Goal: Entertainment & Leisure: Browse casually

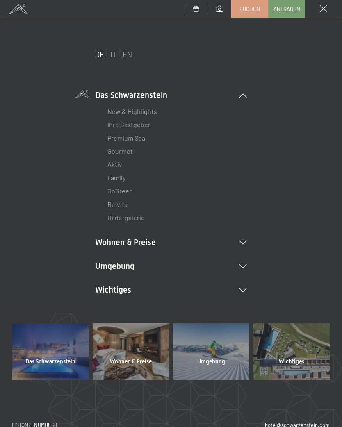
click at [252, 285] on div "DE IT EN Das Schwarzenstein New & Highlights Ihre Gastgeber Premium Spa Gourmet…" at bounding box center [170, 186] width 317 height 274
click at [243, 289] on icon at bounding box center [243, 290] width 8 height 4
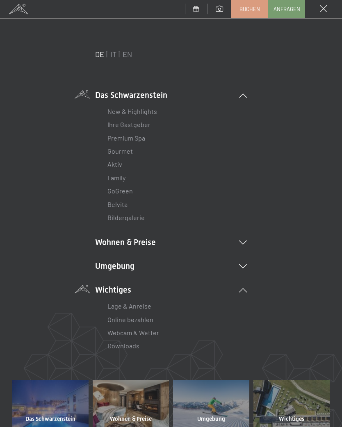
click at [155, 329] on link "Webcam & Wetter" at bounding box center [133, 333] width 52 height 8
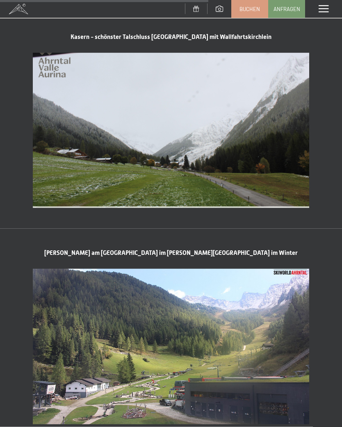
click at [328, 8] on span at bounding box center [323, 8] width 10 height 7
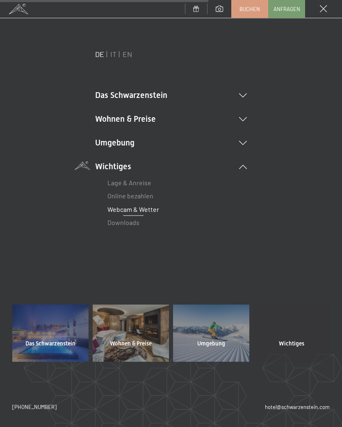
scroll to position [1089, 0]
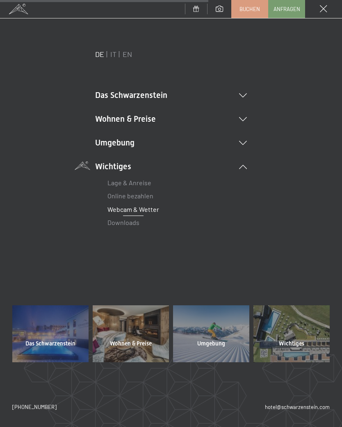
click at [245, 140] on li "Umgebung Das Ahrntal Ski & Winter Skifahren Skischule Wandern & Sommer Wandern …" at bounding box center [171, 142] width 152 height 11
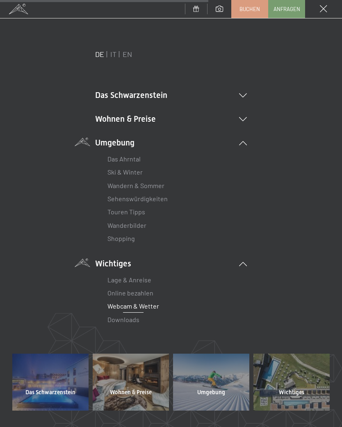
click at [150, 223] on li "Wanderbilder" at bounding box center [170, 225] width 127 height 13
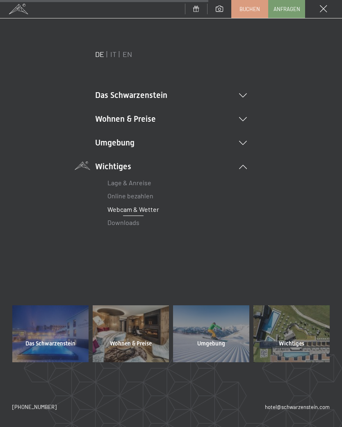
click at [244, 140] on li "Umgebung Das Ahrntal Ski & Winter Skifahren Skischule Wandern & Sommer Wandern …" at bounding box center [171, 142] width 152 height 11
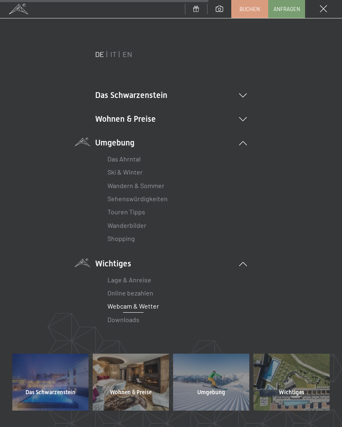
click at [142, 222] on link "Wanderbilder" at bounding box center [126, 225] width 39 height 8
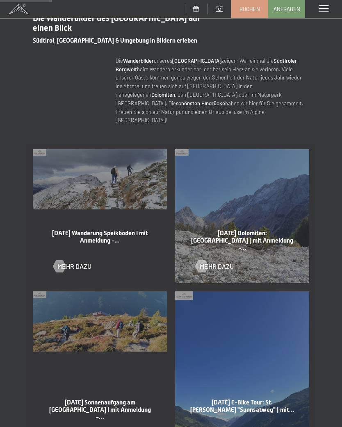
scroll to position [296, 0]
click at [58, 261] on div at bounding box center [59, 265] width 7 height 12
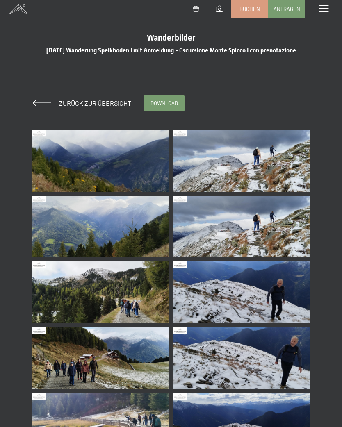
click at [118, 167] on img at bounding box center [100, 161] width 137 height 62
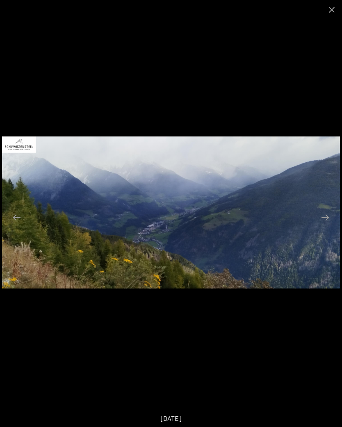
click at [325, 218] on button "Next slide" at bounding box center [324, 217] width 17 height 16
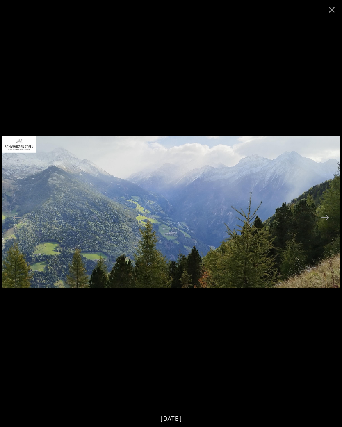
click at [325, 222] on button "Next slide" at bounding box center [324, 217] width 17 height 16
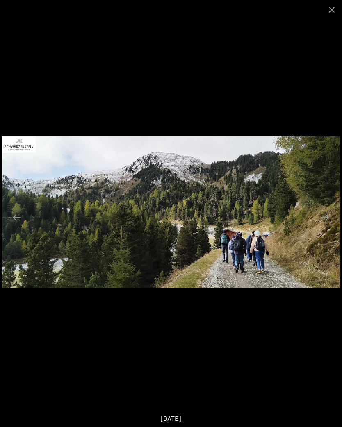
click at [330, 221] on button "Next slide" at bounding box center [324, 217] width 17 height 16
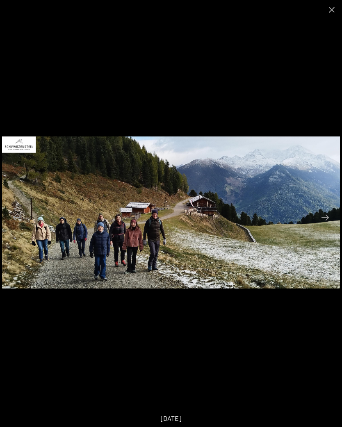
click at [324, 220] on button "Next slide" at bounding box center [324, 217] width 17 height 16
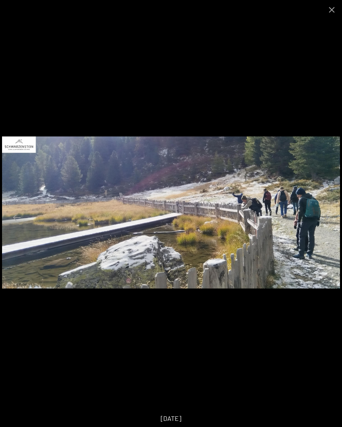
click at [330, 210] on button "Next slide" at bounding box center [324, 217] width 17 height 16
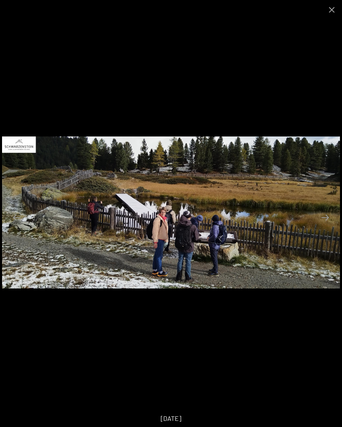
click at [333, 220] on button "Next slide" at bounding box center [324, 217] width 17 height 16
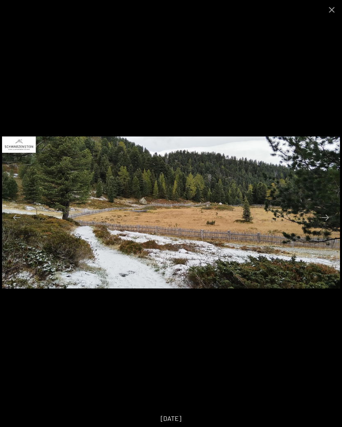
click at [330, 220] on button "Next slide" at bounding box center [324, 217] width 17 height 16
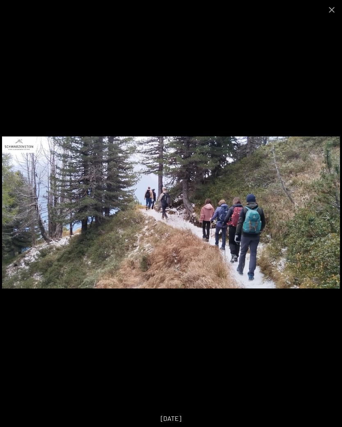
click at [332, 221] on button "Next slide" at bounding box center [324, 217] width 17 height 16
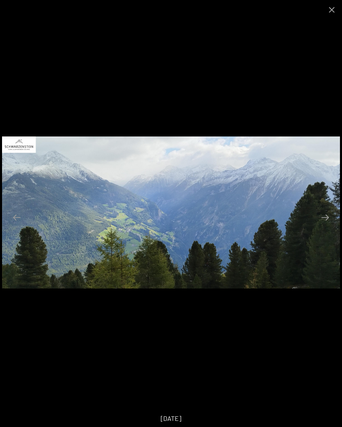
click at [330, 224] on button "Next slide" at bounding box center [324, 217] width 17 height 16
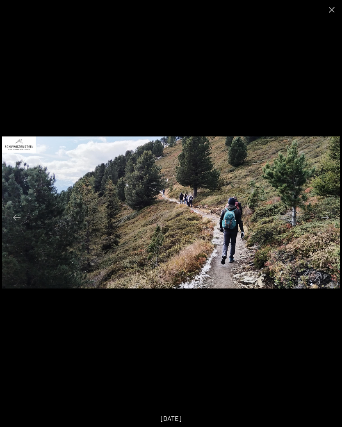
click at [330, 212] on button "Next slide" at bounding box center [324, 217] width 17 height 16
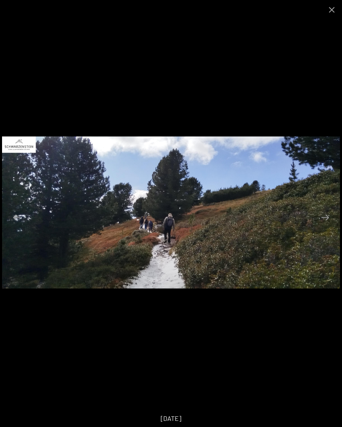
click at [325, 220] on button "Next slide" at bounding box center [324, 217] width 17 height 16
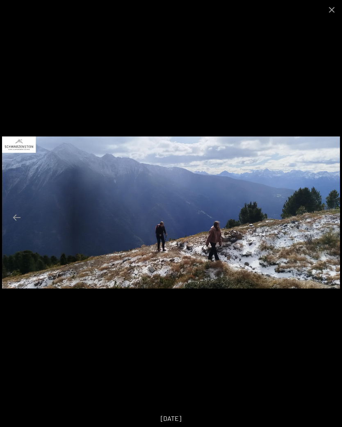
click at [327, 218] on button "Next slide" at bounding box center [324, 217] width 17 height 16
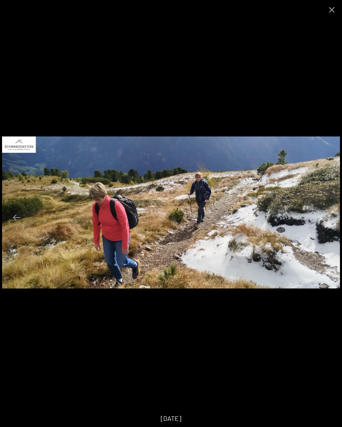
click at [334, 214] on img at bounding box center [171, 212] width 338 height 152
click at [331, 220] on button "Next slide" at bounding box center [324, 217] width 17 height 16
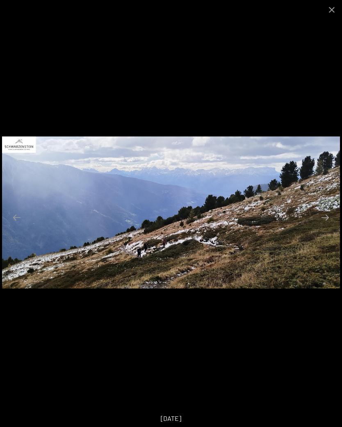
click at [331, 223] on button "Next slide" at bounding box center [324, 217] width 17 height 16
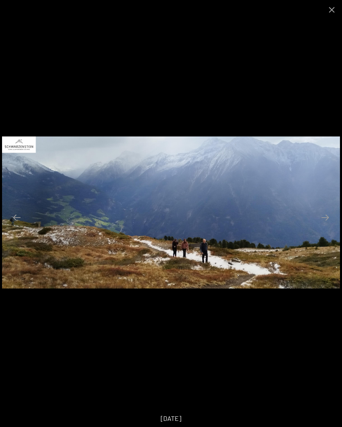
click at [331, 219] on button "Next slide" at bounding box center [324, 217] width 17 height 16
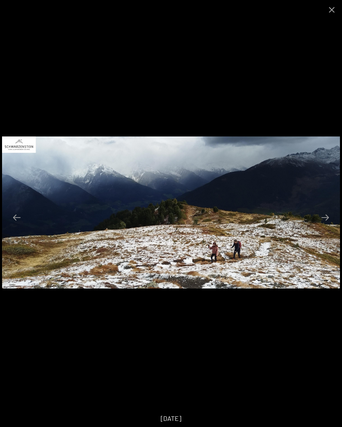
click at [330, 223] on button "Next slide" at bounding box center [324, 217] width 17 height 16
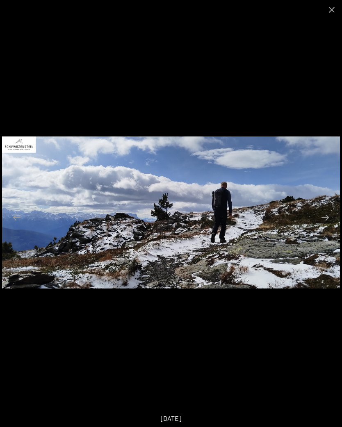
click at [326, 225] on button "Next slide" at bounding box center [324, 217] width 17 height 16
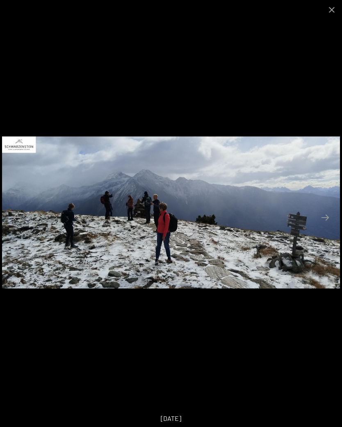
click at [331, 220] on button "Next slide" at bounding box center [324, 217] width 17 height 16
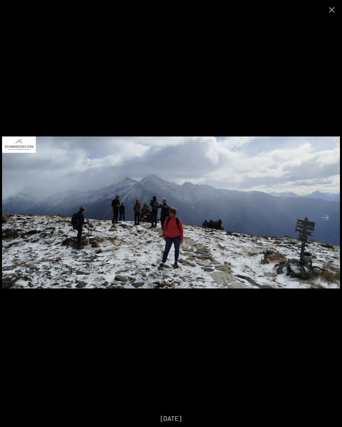
click at [331, 216] on button "Next slide" at bounding box center [324, 217] width 17 height 16
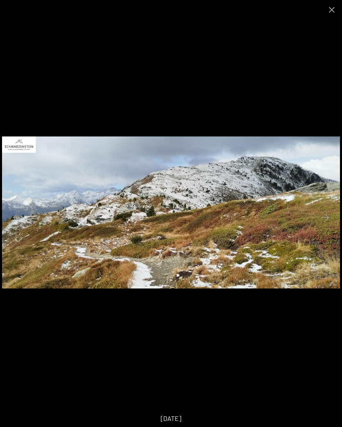
click at [332, 214] on button "Next slide" at bounding box center [324, 217] width 17 height 16
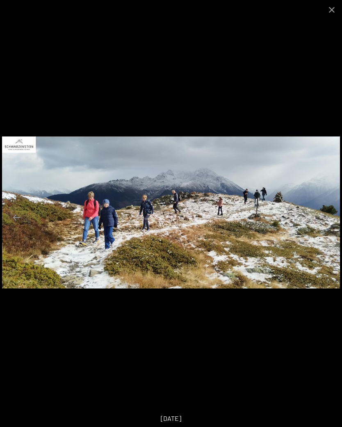
click at [332, 221] on button "Next slide" at bounding box center [324, 217] width 17 height 16
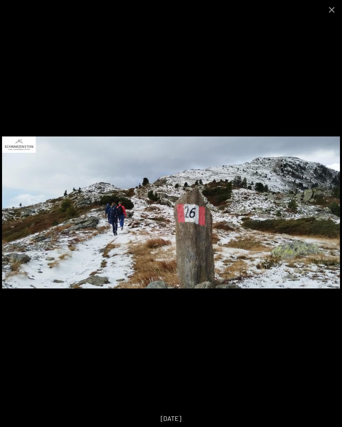
click at [324, 217] on button "Next slide" at bounding box center [324, 217] width 17 height 16
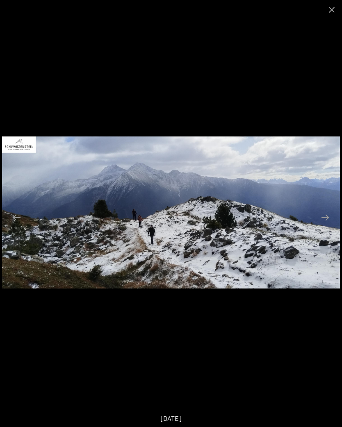
click at [326, 224] on button "Next slide" at bounding box center [324, 217] width 17 height 16
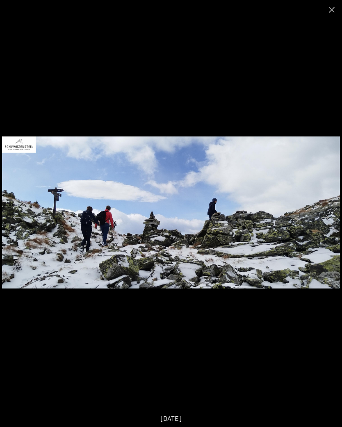
click at [325, 219] on button "Next slide" at bounding box center [324, 217] width 17 height 16
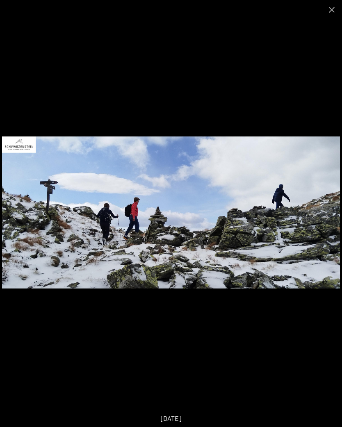
click at [329, 221] on button "Next slide" at bounding box center [324, 217] width 17 height 16
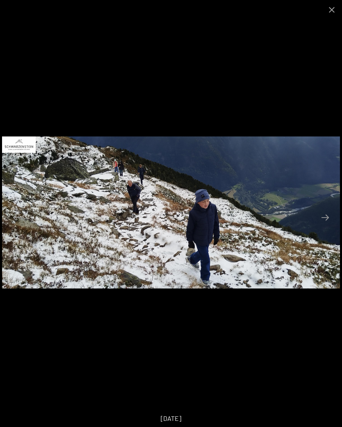
click at [327, 220] on button "Next slide" at bounding box center [324, 217] width 17 height 16
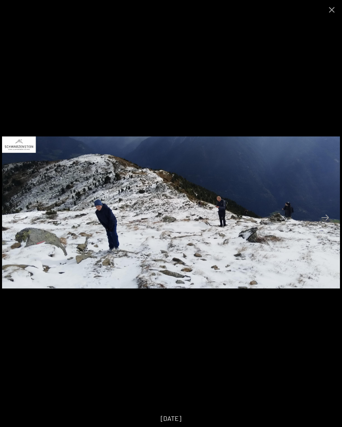
click at [326, 222] on button "Next slide" at bounding box center [324, 217] width 17 height 16
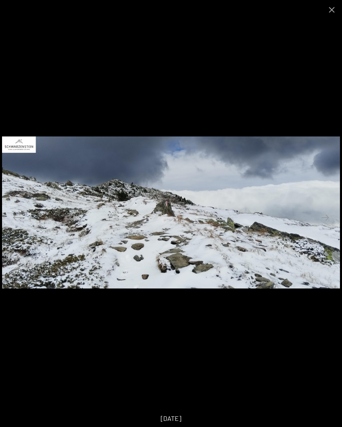
click at [326, 218] on button "Next slide" at bounding box center [324, 217] width 17 height 16
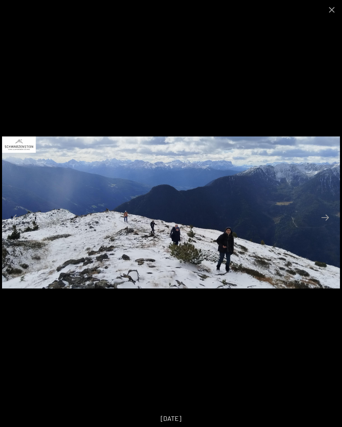
click at [327, 217] on button "Next slide" at bounding box center [324, 217] width 17 height 16
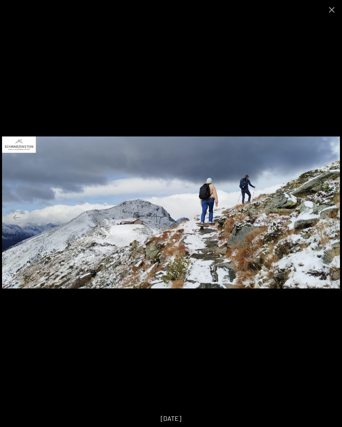
click at [324, 216] on button "Next slide" at bounding box center [324, 217] width 17 height 16
click at [329, 215] on button "Next slide" at bounding box center [324, 217] width 17 height 16
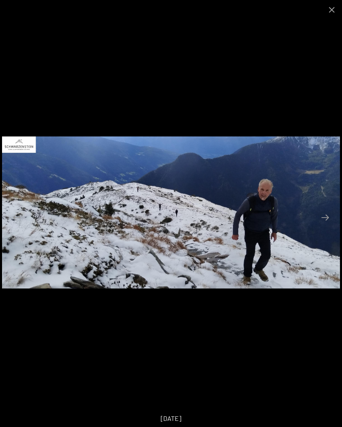
click at [325, 213] on button "Next slide" at bounding box center [324, 217] width 17 height 16
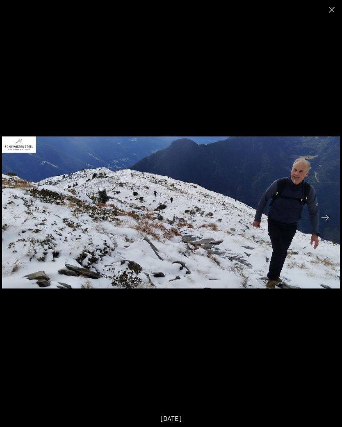
click at [327, 216] on button "Next slide" at bounding box center [324, 217] width 17 height 16
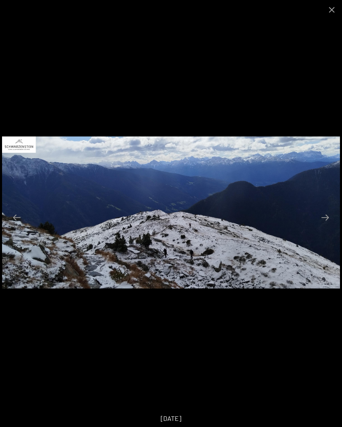
click at [326, 218] on button "Next slide" at bounding box center [324, 217] width 17 height 16
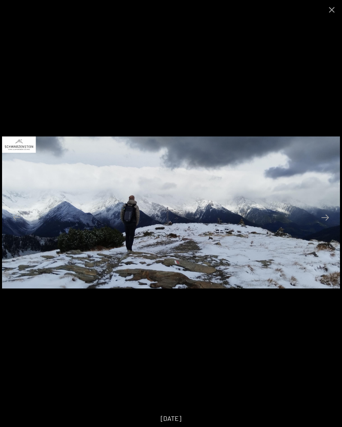
click at [329, 219] on button "Next slide" at bounding box center [324, 217] width 17 height 16
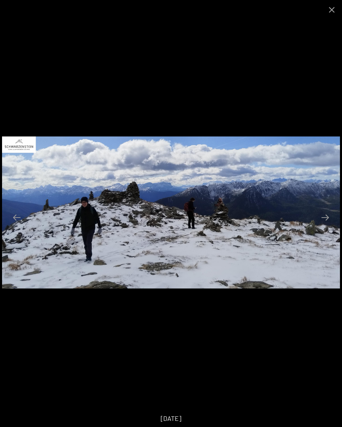
click at [332, 218] on button "Next slide" at bounding box center [324, 217] width 17 height 16
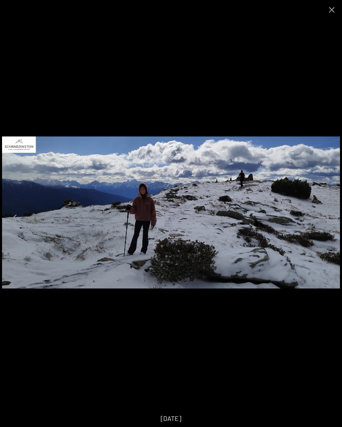
click at [330, 215] on button "Next slide" at bounding box center [324, 217] width 17 height 16
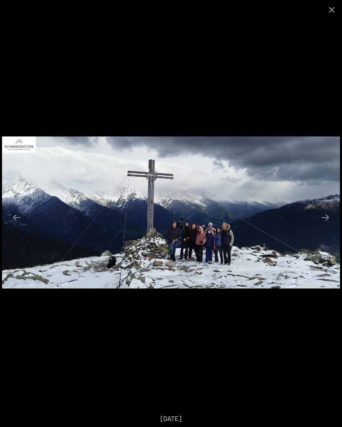
click at [331, 222] on button "Next slide" at bounding box center [324, 217] width 17 height 16
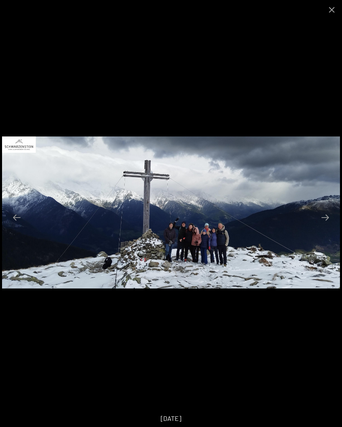
click at [329, 223] on button "Next slide" at bounding box center [324, 217] width 17 height 16
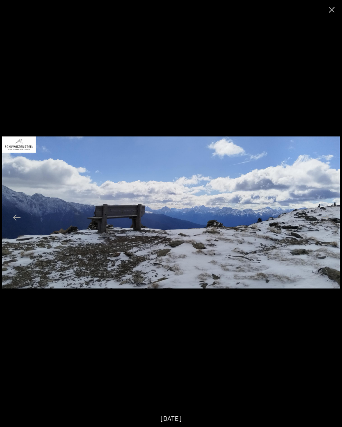
click at [327, 218] on button "Next slide" at bounding box center [324, 217] width 17 height 16
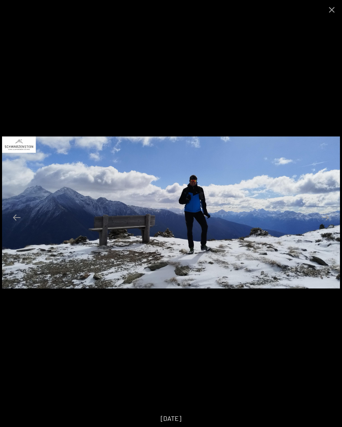
click at [327, 217] on button "Next slide" at bounding box center [324, 217] width 17 height 16
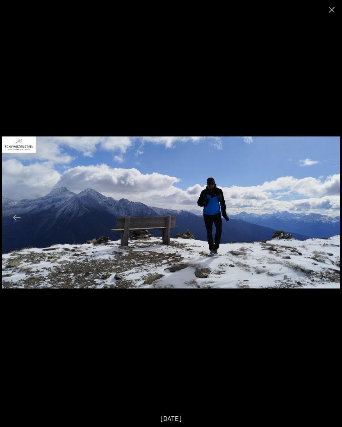
click at [328, 216] on button "Next slide" at bounding box center [324, 217] width 17 height 16
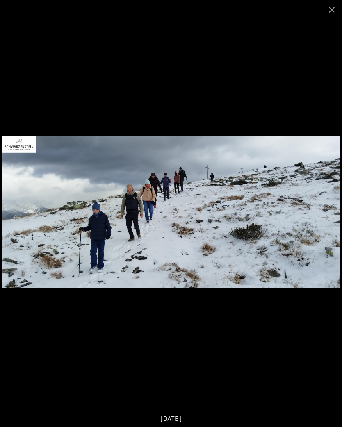
click at [324, 219] on button "Next slide" at bounding box center [324, 217] width 17 height 16
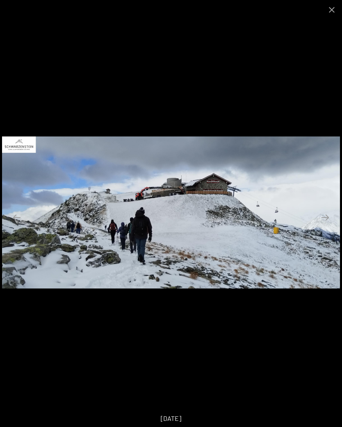
click at [323, 216] on button "Next slide" at bounding box center [324, 217] width 17 height 16
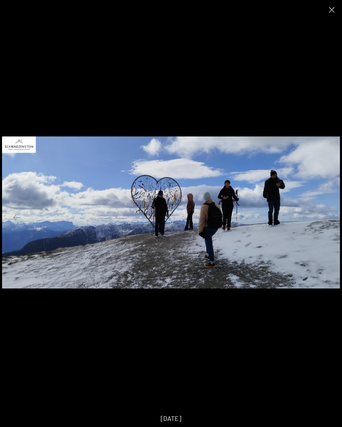
click at [329, 223] on button "Next slide" at bounding box center [324, 217] width 17 height 16
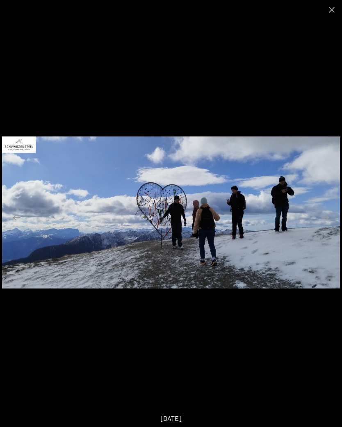
click at [327, 222] on button "Next slide" at bounding box center [324, 217] width 17 height 16
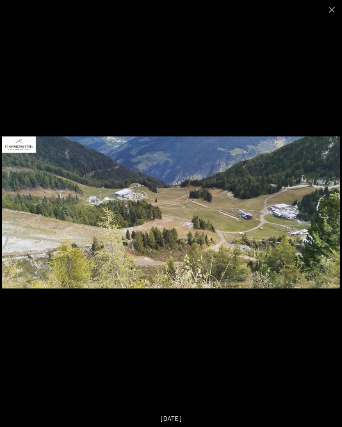
click at [322, 217] on button "Next slide" at bounding box center [324, 217] width 17 height 16
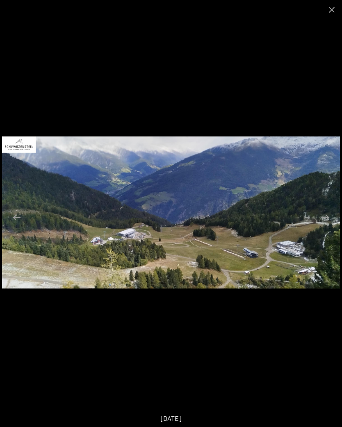
click at [328, 219] on button "Next slide" at bounding box center [324, 217] width 17 height 16
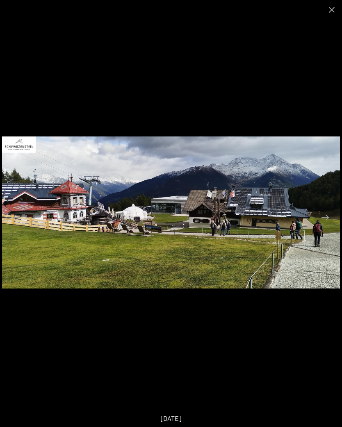
click at [333, 216] on button "Next slide" at bounding box center [324, 217] width 17 height 16
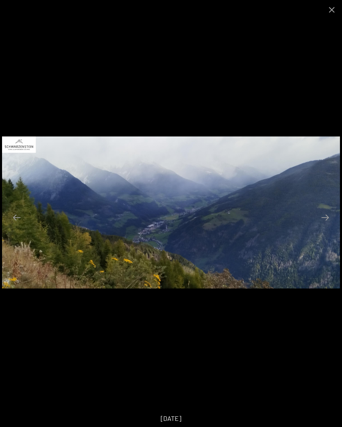
click at [336, 14] on button "Close gallery" at bounding box center [331, 9] width 20 height 19
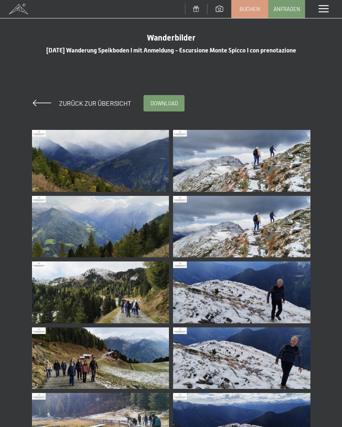
click at [94, 106] on span "Zurück zur Übersicht" at bounding box center [91, 103] width 79 height 8
